Goal: Task Accomplishment & Management: Complete application form

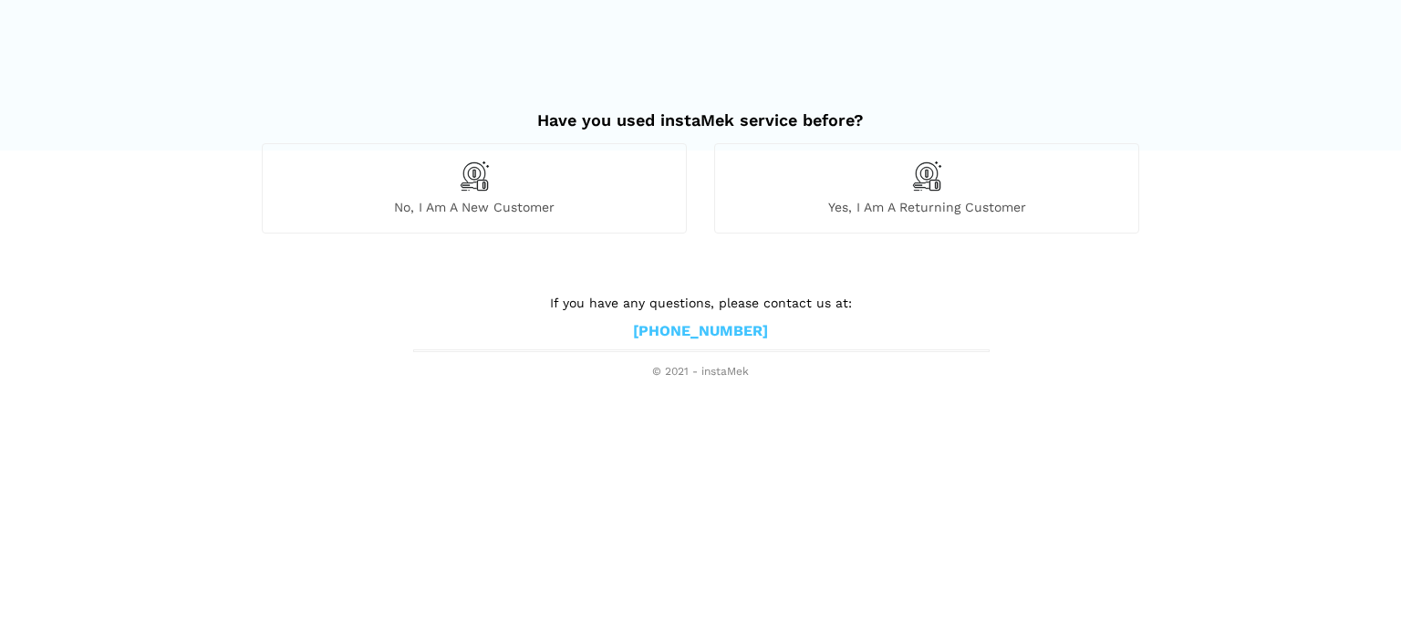
click at [565, 207] on span "No, I am a new customer" at bounding box center [474, 207] width 423 height 16
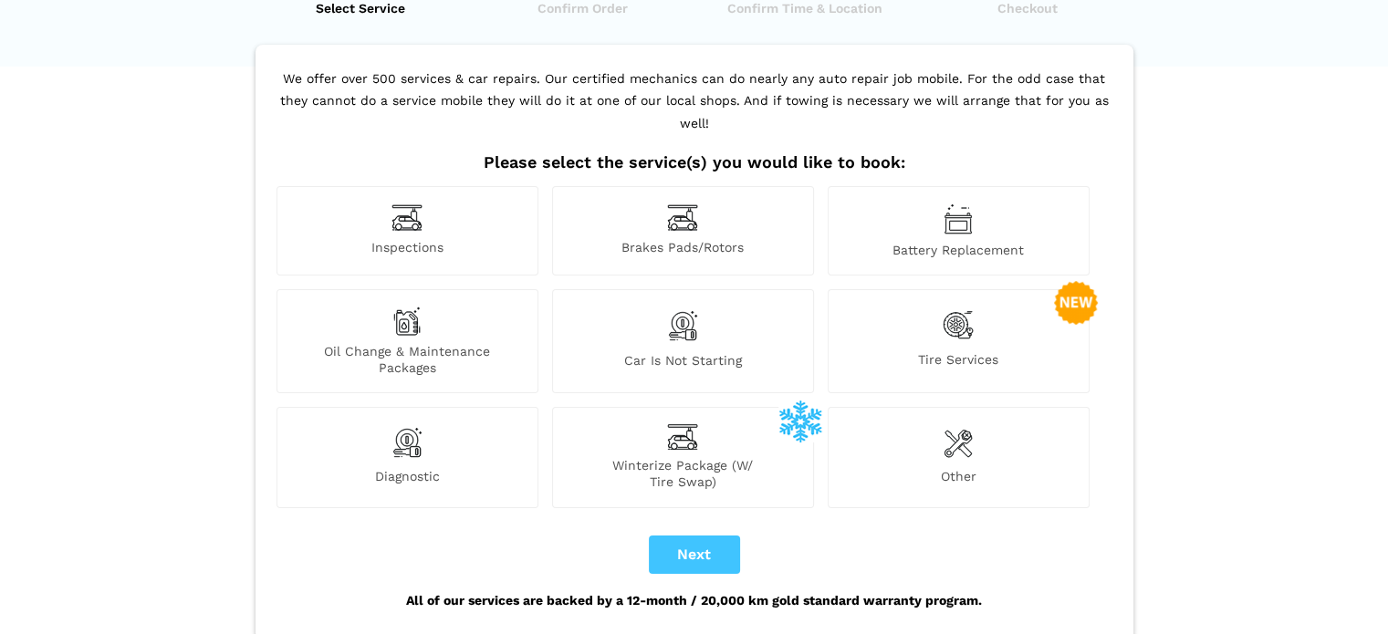
scroll to position [91, 0]
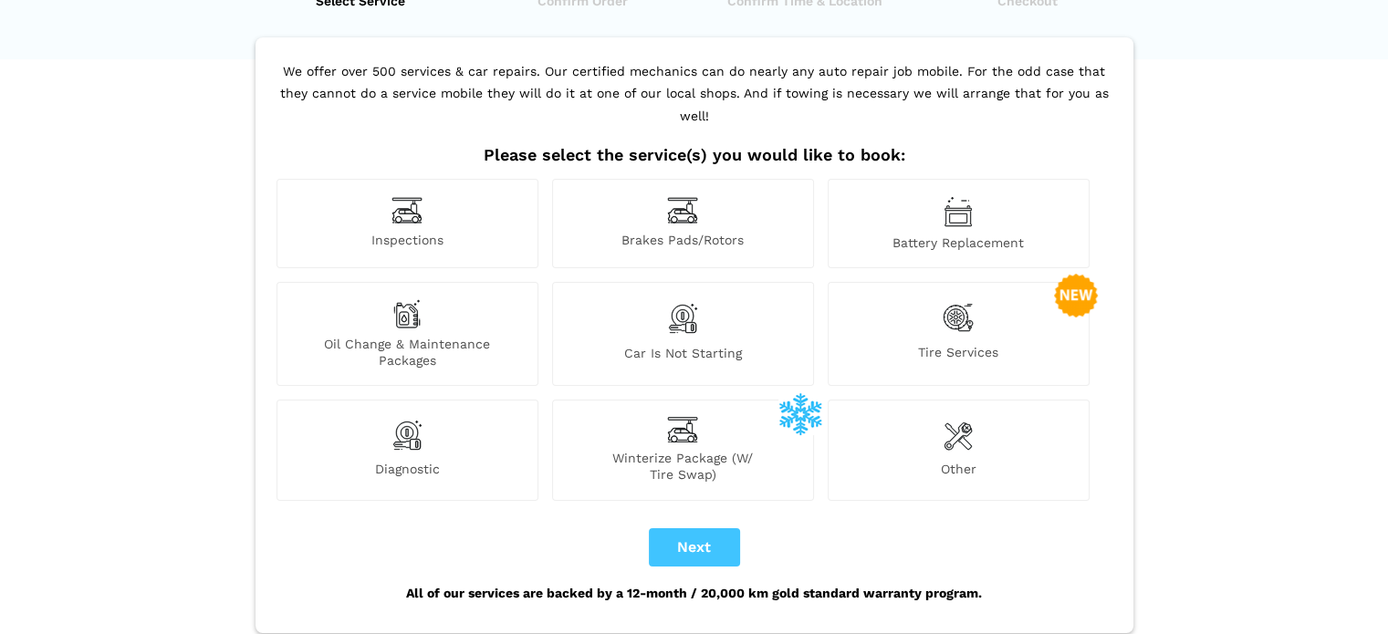
click at [963, 461] on span "Other" at bounding box center [958, 472] width 260 height 22
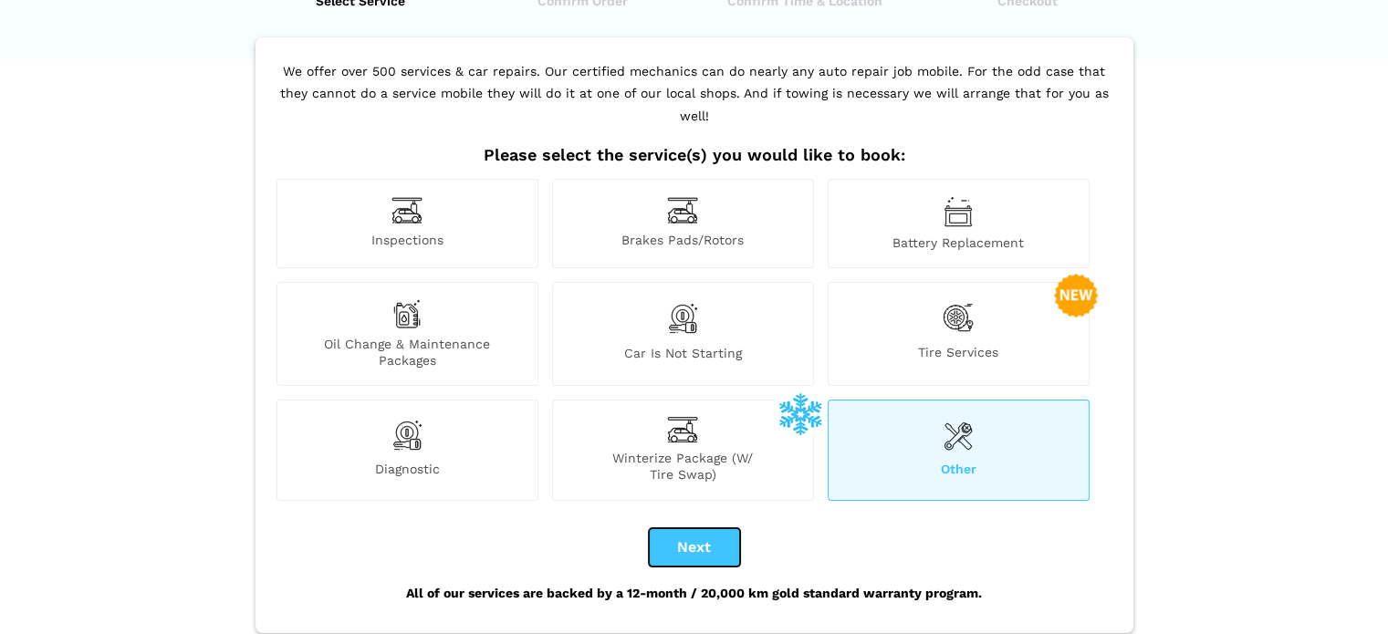
click at [678, 528] on button "Next" at bounding box center [694, 547] width 91 height 38
checkbox input "true"
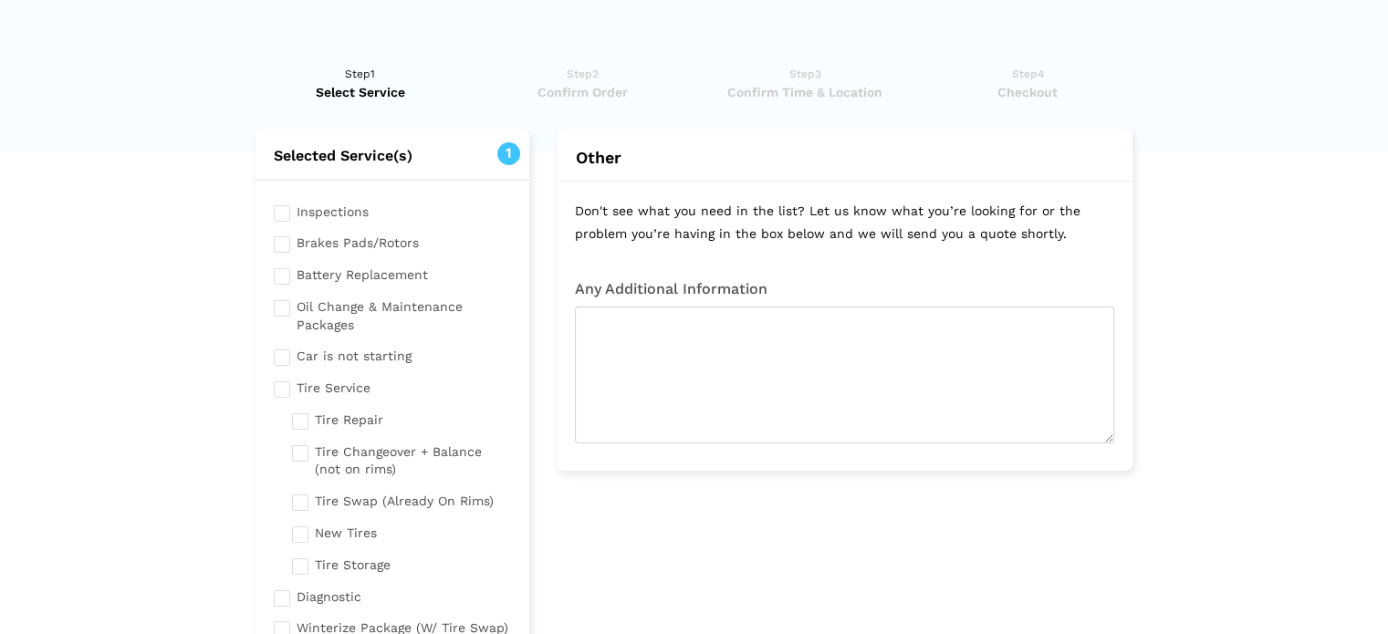
scroll to position [0, 0]
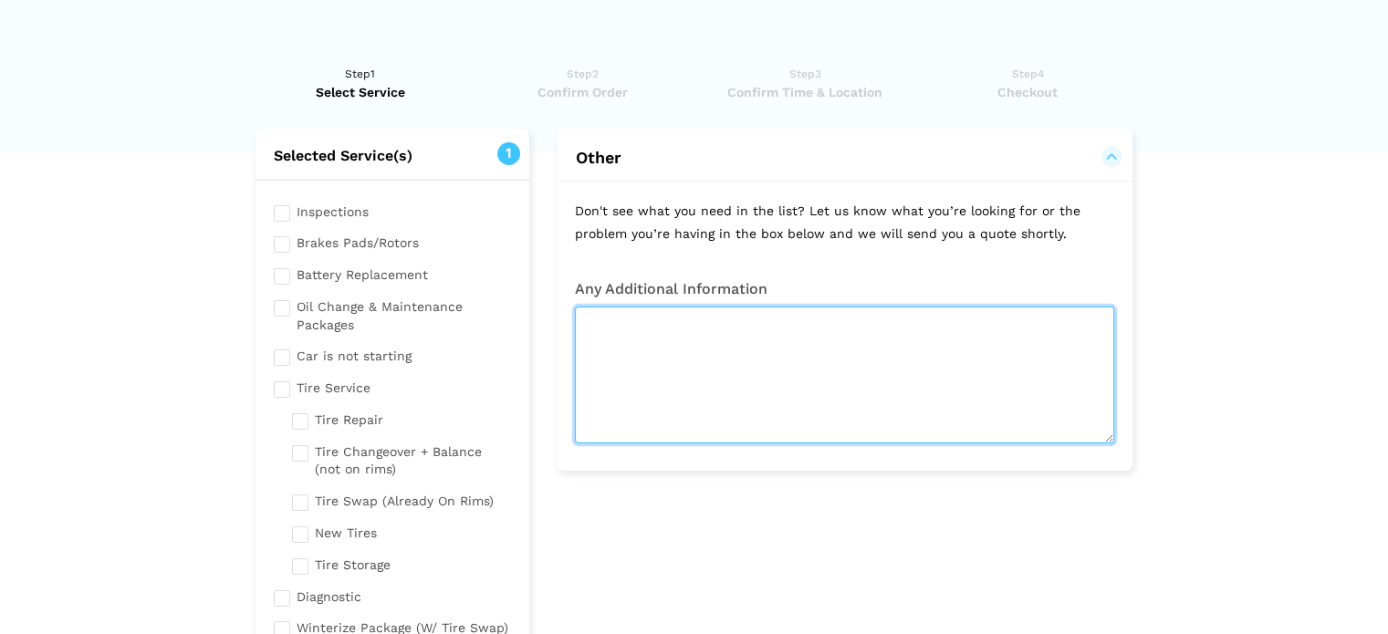
click at [725, 335] on textarea at bounding box center [844, 375] width 539 height 137
click at [785, 319] on textarea "Electronic Power Steering belt is giving noise at low speeds" at bounding box center [844, 375] width 539 height 137
click at [1016, 338] on textarea "Electronic Power Steering is giving noise at low speeds" at bounding box center [844, 375] width 539 height 137
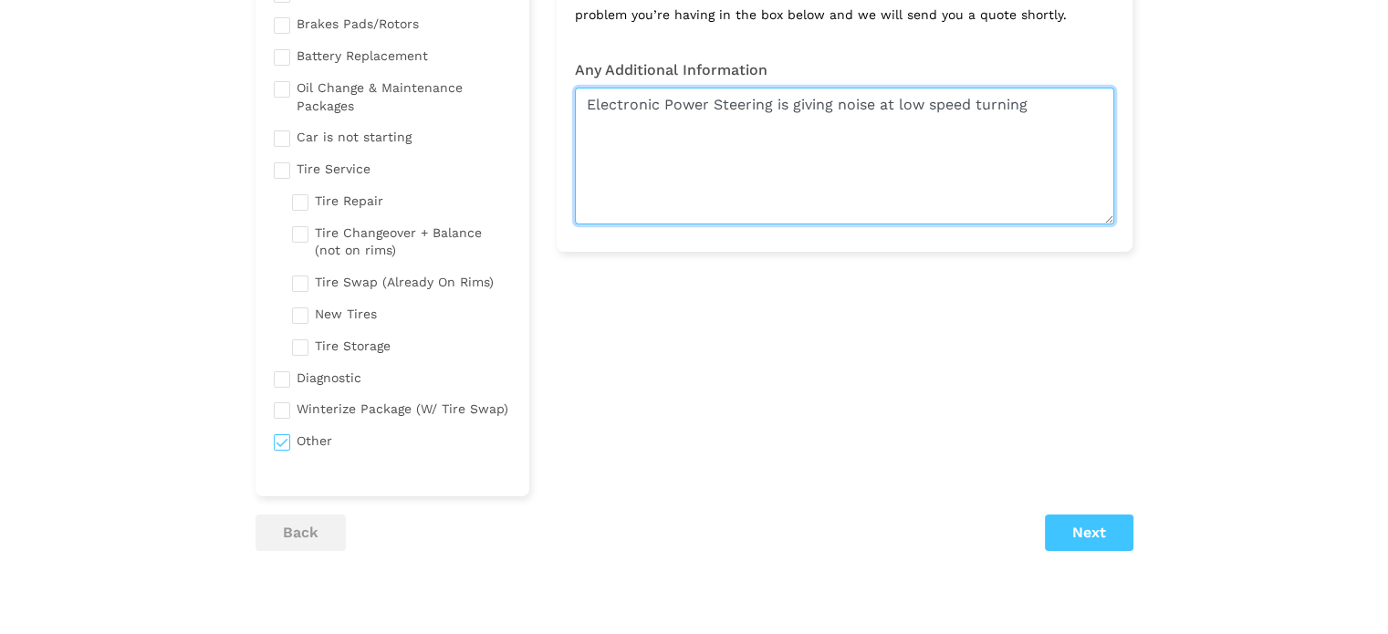
scroll to position [221, 0]
type textarea "Electronic Power Steering is giving noise at low speed turning"
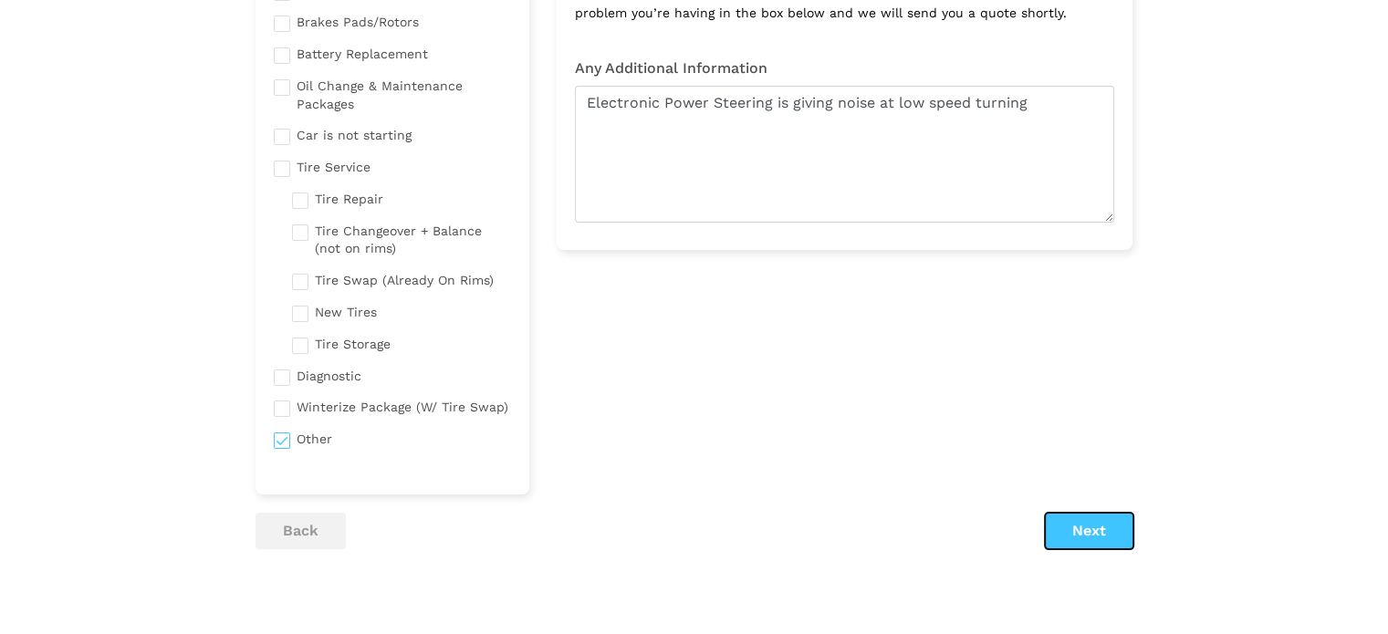
click at [1080, 530] on button "Next" at bounding box center [1089, 531] width 88 height 36
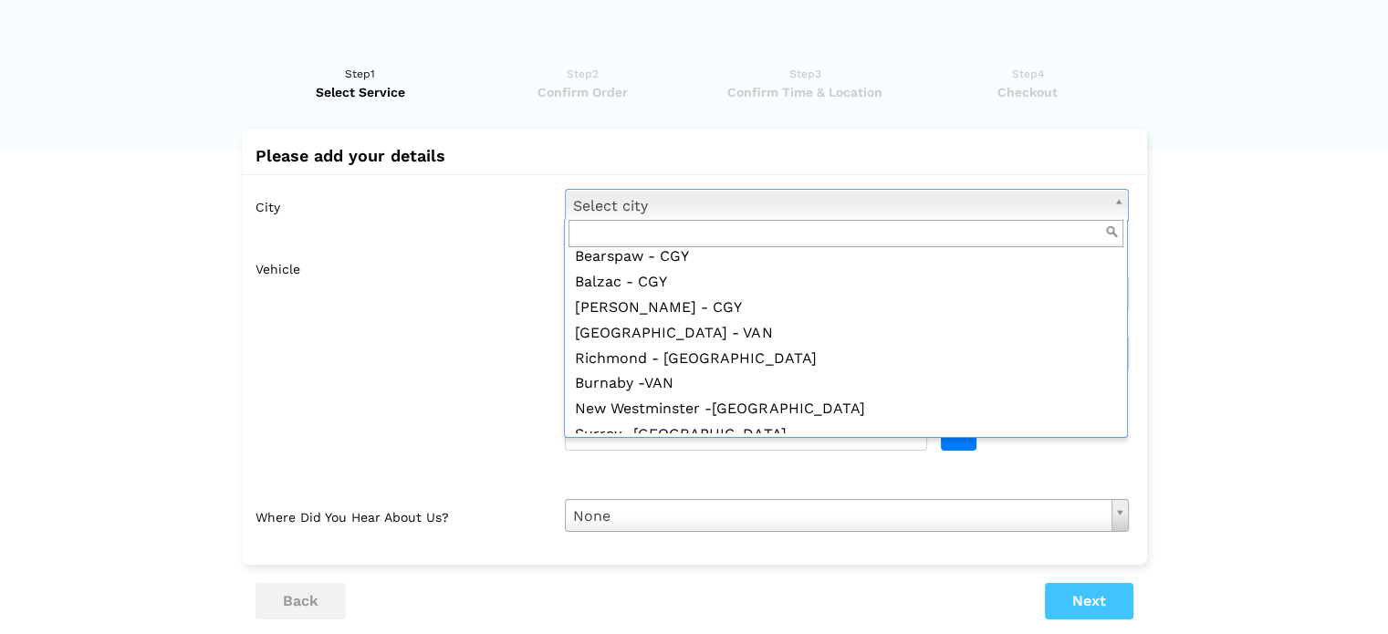
scroll to position [404, 0]
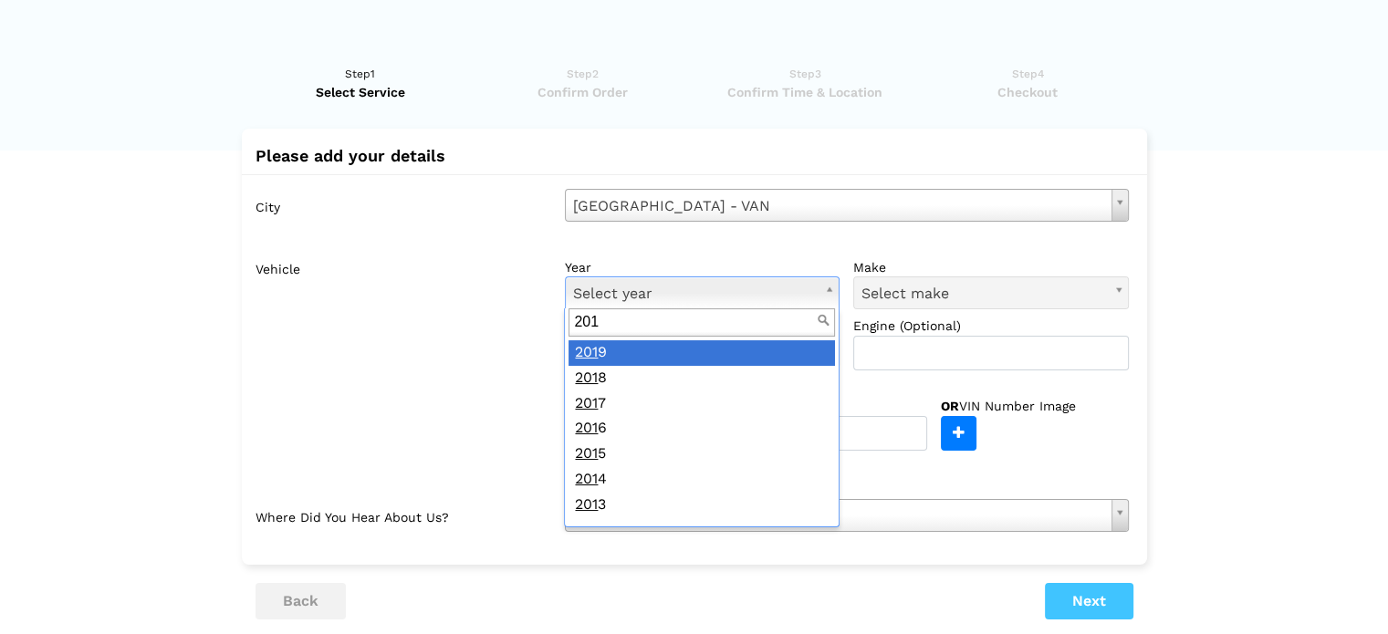
type input "2011"
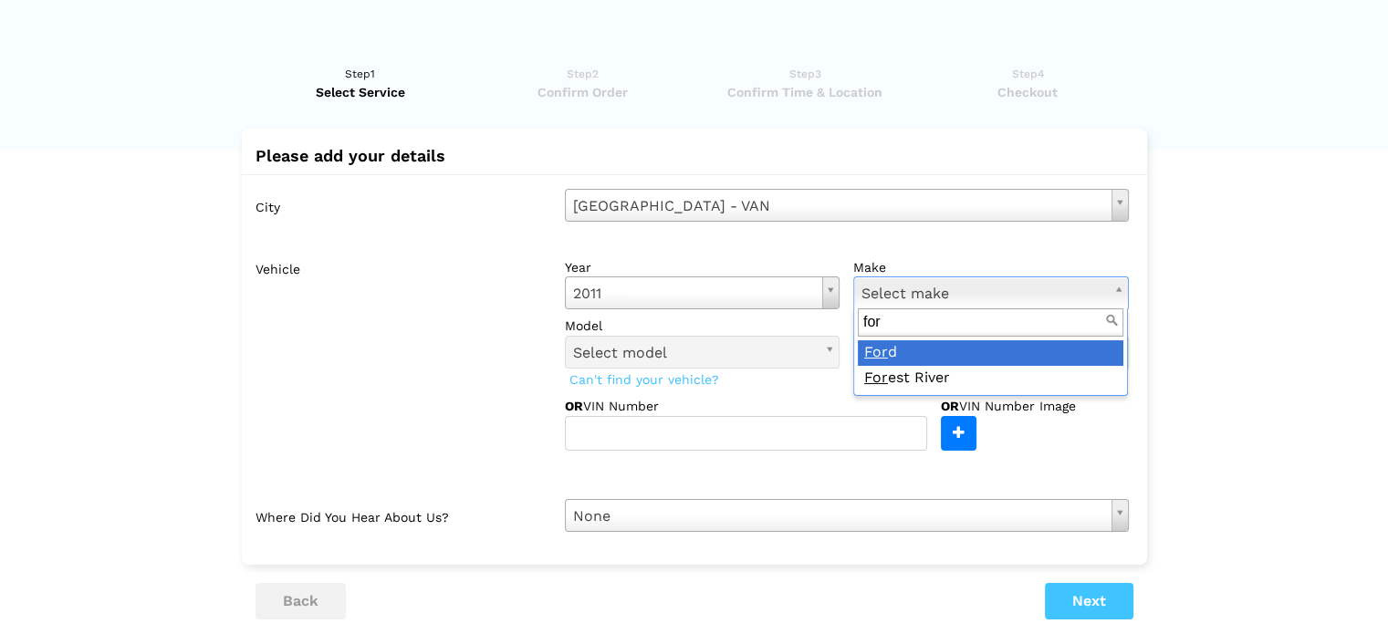
type input "ford"
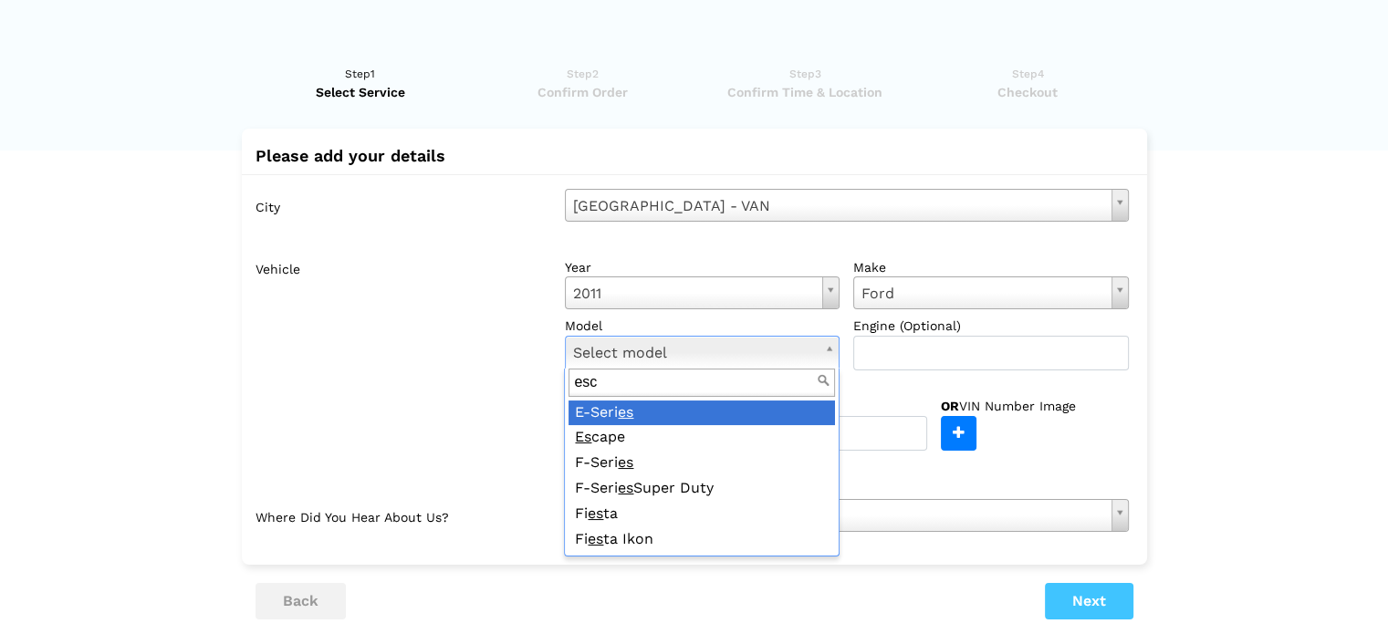
type input "esca"
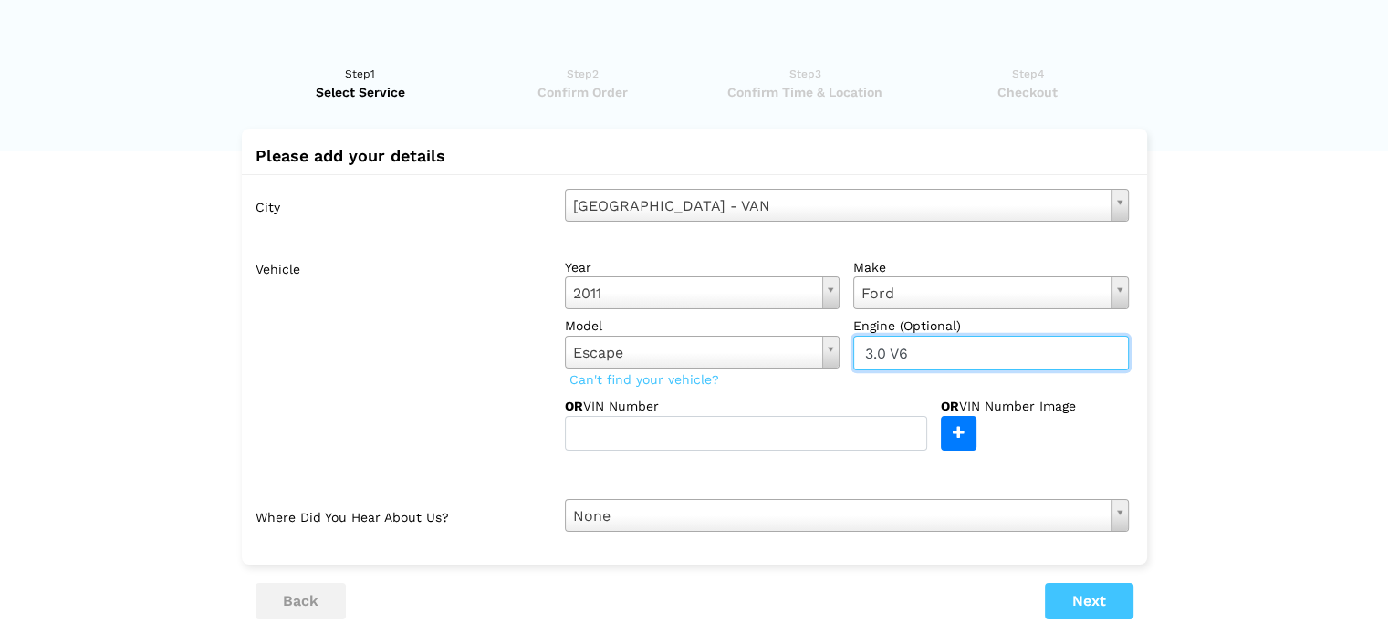
type input "3.0 V6"
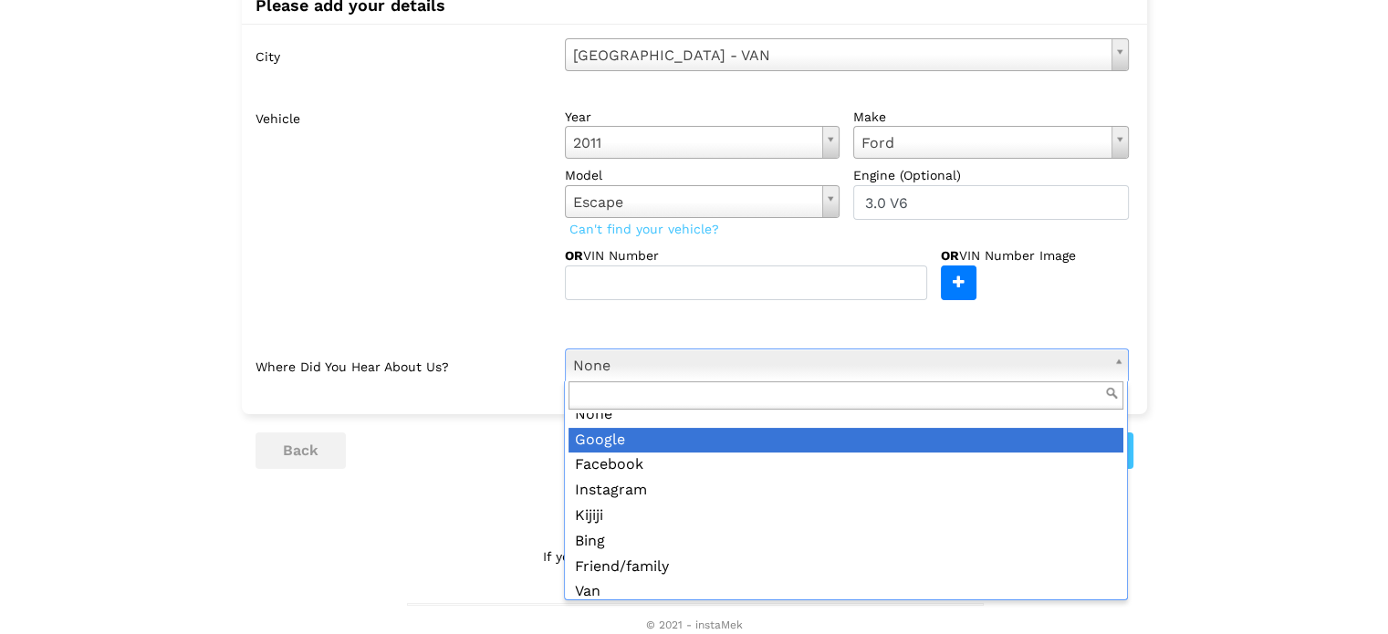
scroll to position [0, 0]
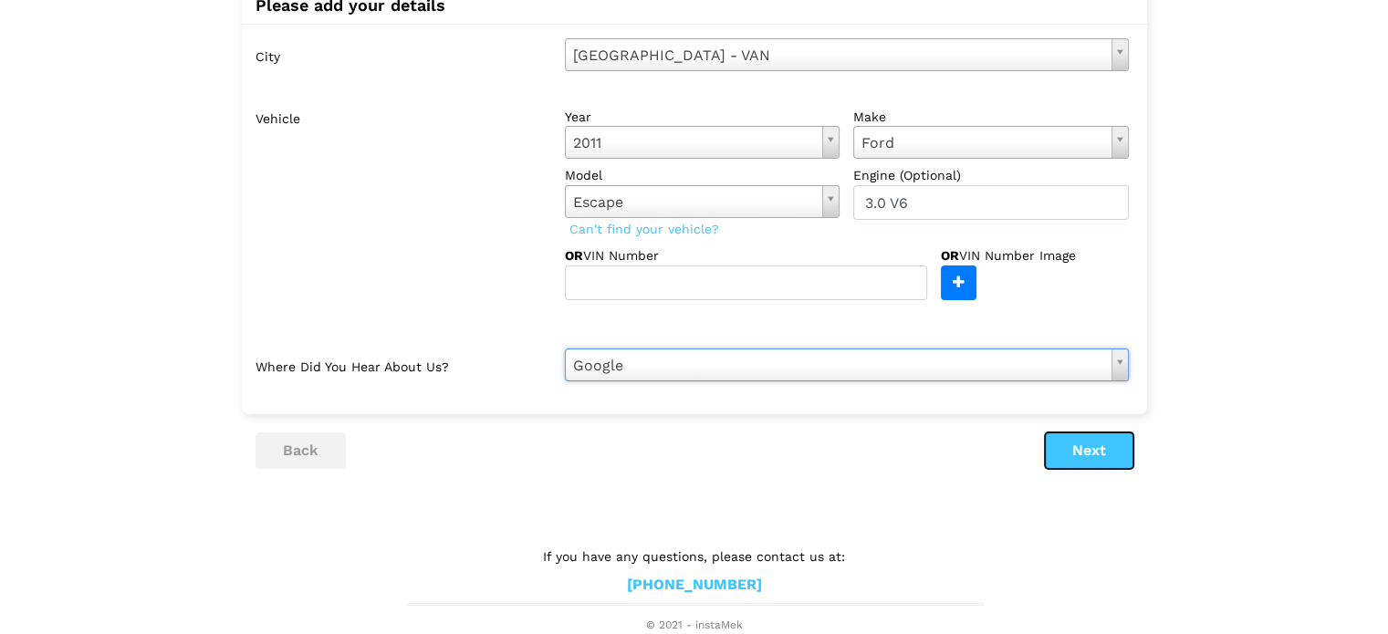
click at [1086, 453] on button "Next" at bounding box center [1089, 450] width 88 height 36
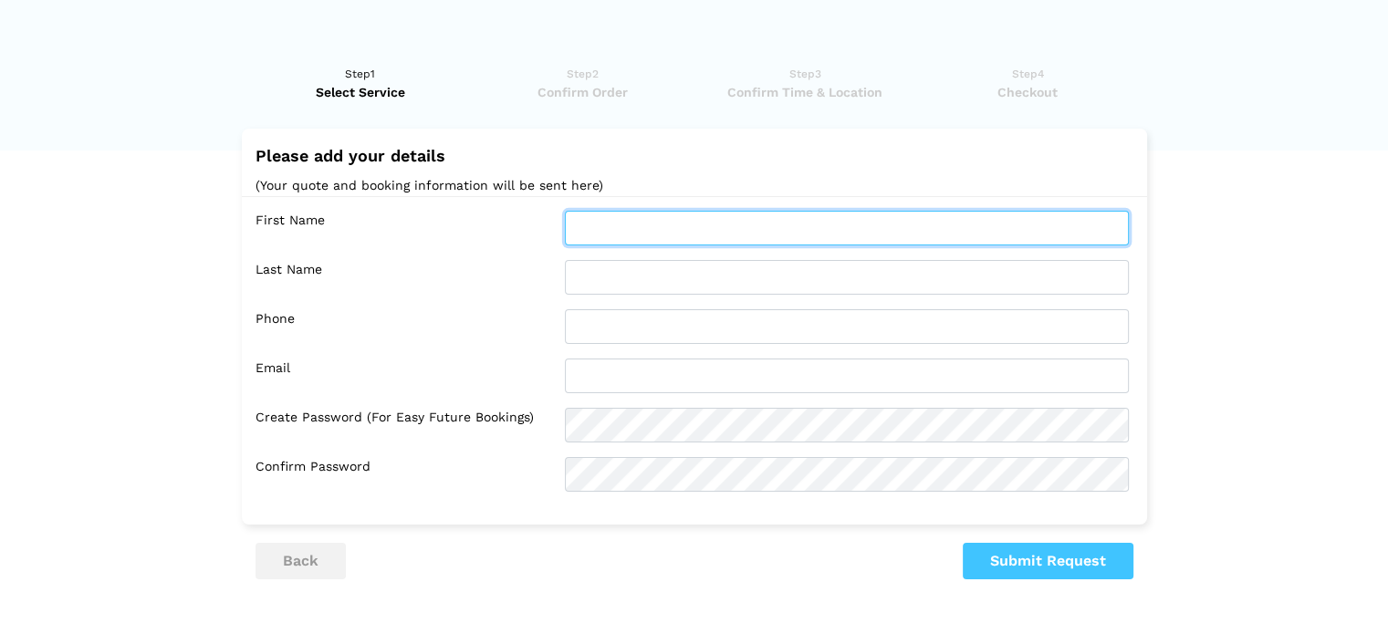
click at [823, 240] on input "text" at bounding box center [847, 228] width 564 height 35
type input "Geo"
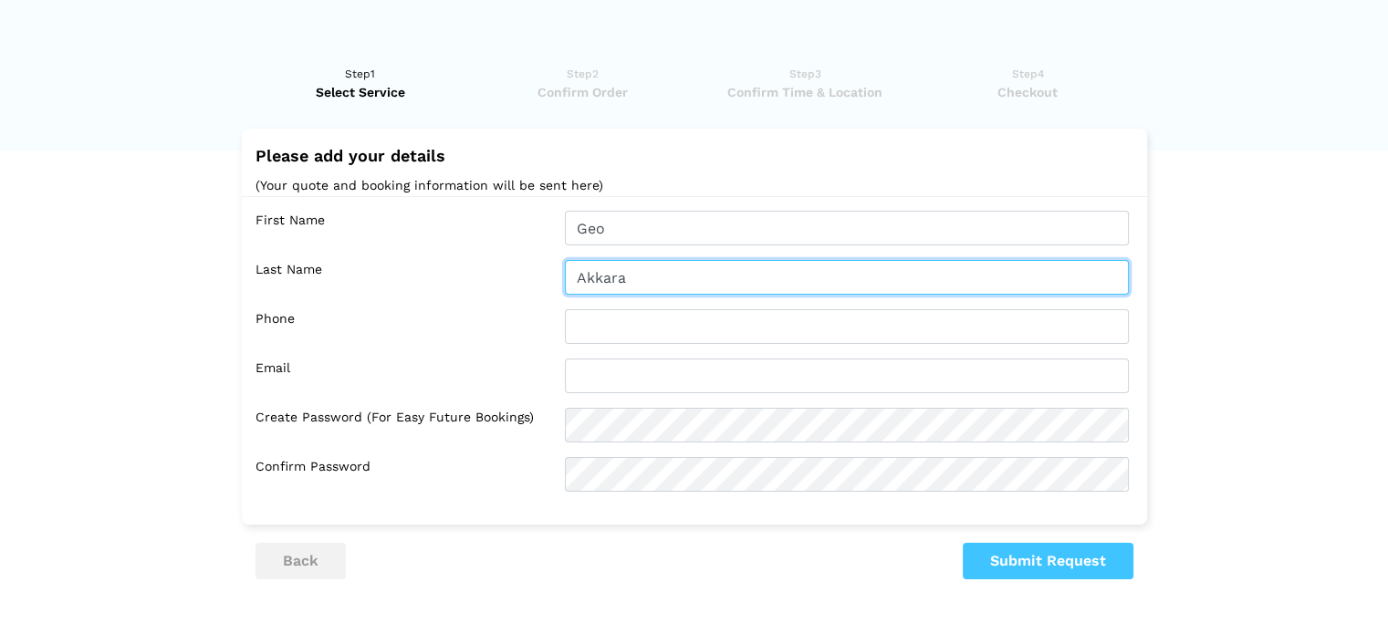
type input "Akkara"
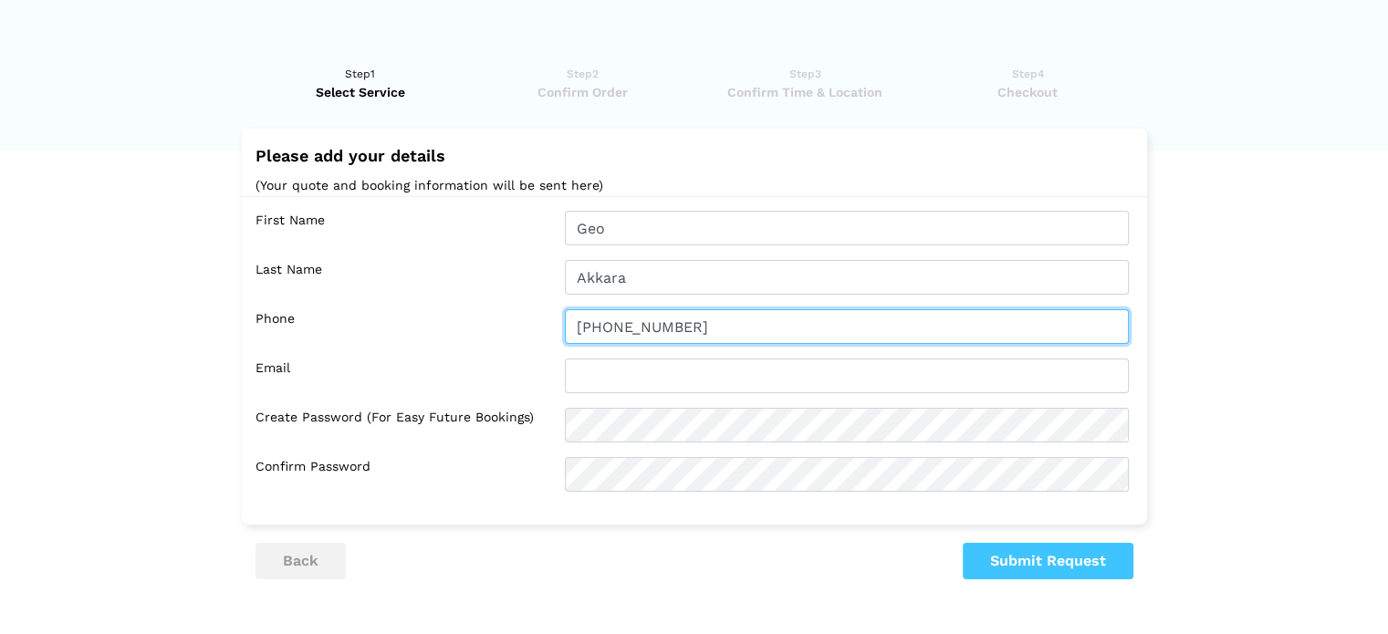
type input "[PHONE_NUMBER]"
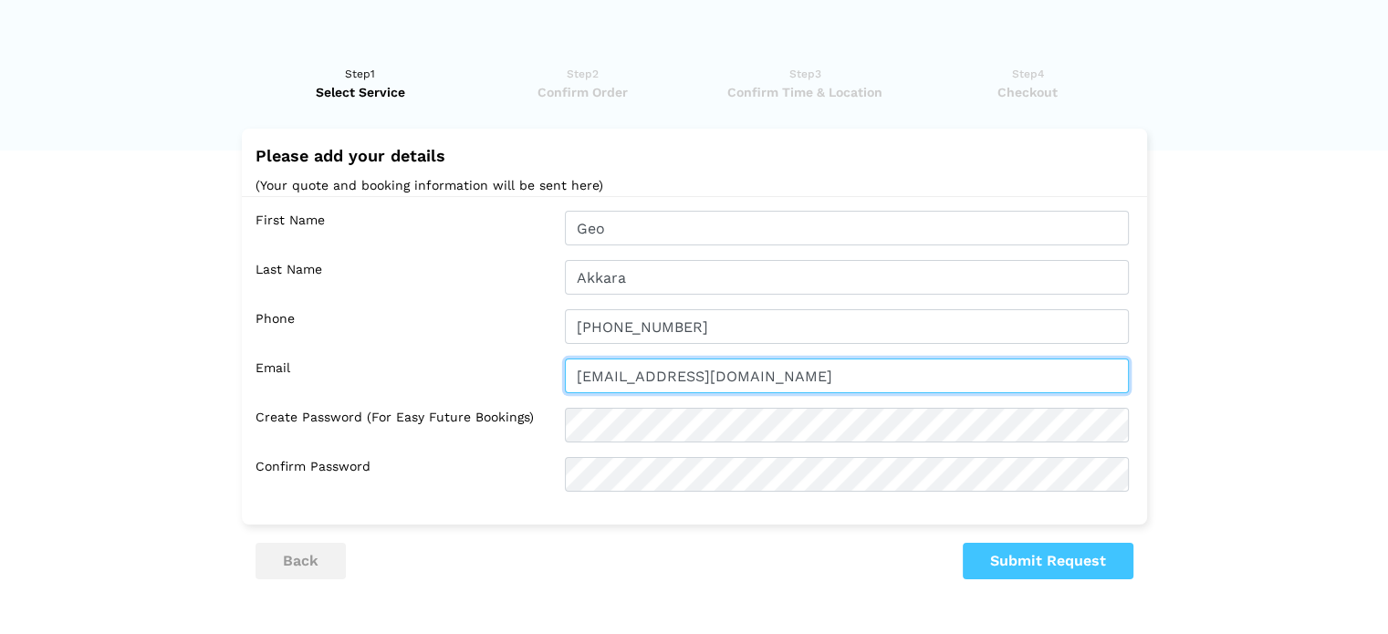
type input "[EMAIL_ADDRESS][DOMAIN_NAME]"
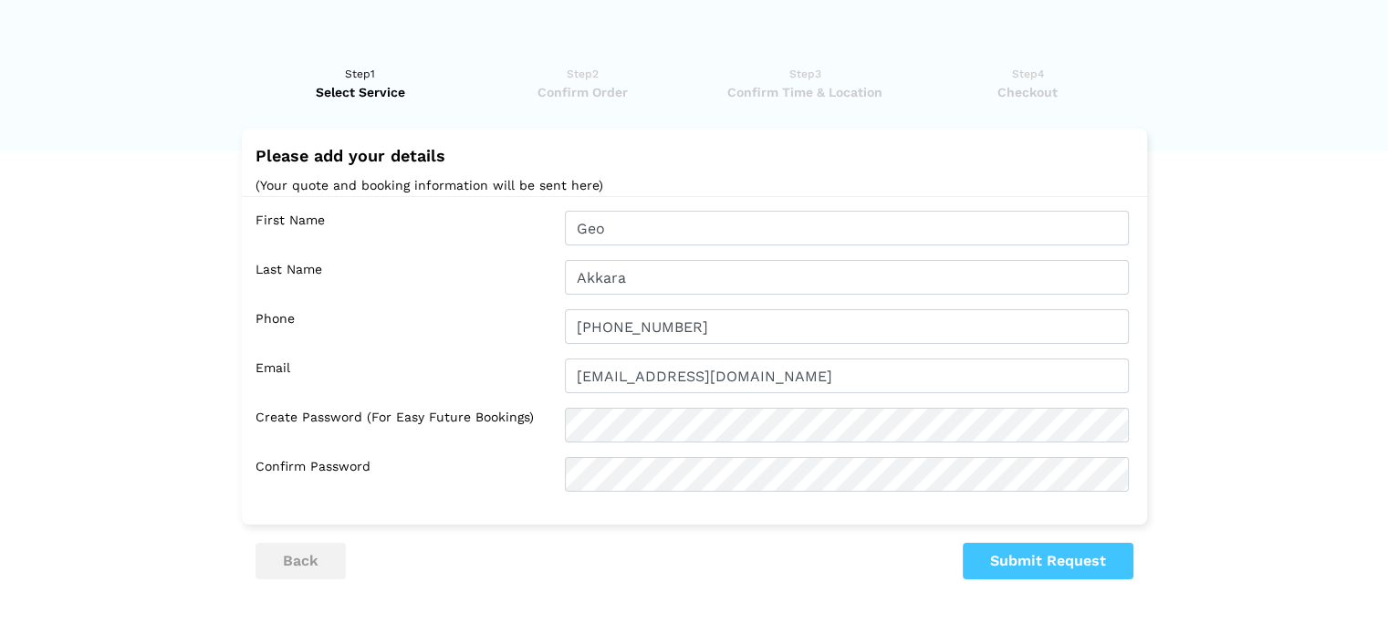
click at [1295, 424] on lik "Have you used instaMek service before? No, I am a new customer Yes, I am a retu…" at bounding box center [694, 396] width 1388 height 699
click at [1007, 561] on button "Submit Request" at bounding box center [1048, 561] width 171 height 36
